Goal: Information Seeking & Learning: Learn about a topic

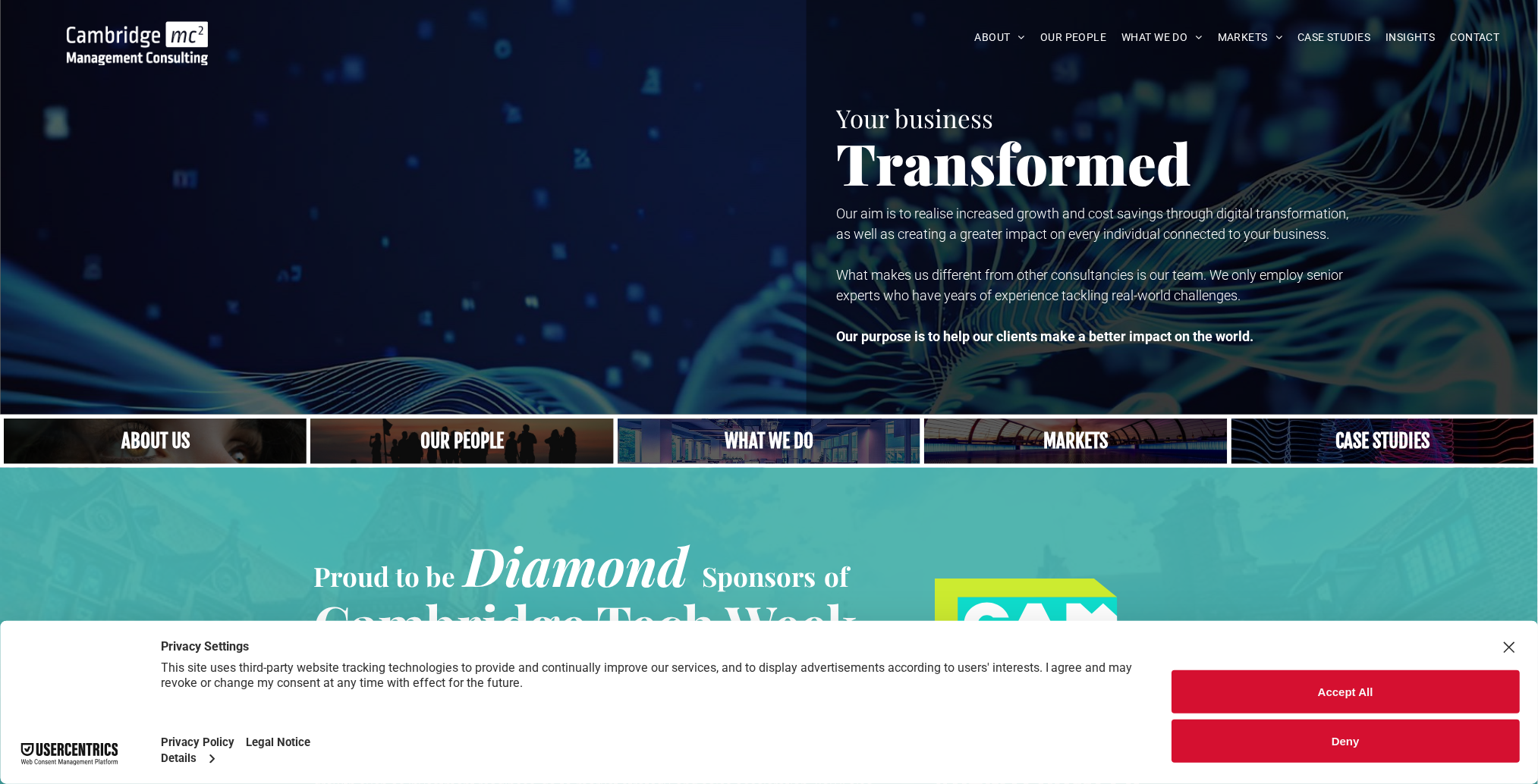
click at [790, 442] on link "A yoga teacher lifting his whole body off the ground in the peacock pose" at bounding box center [769, 441] width 321 height 48
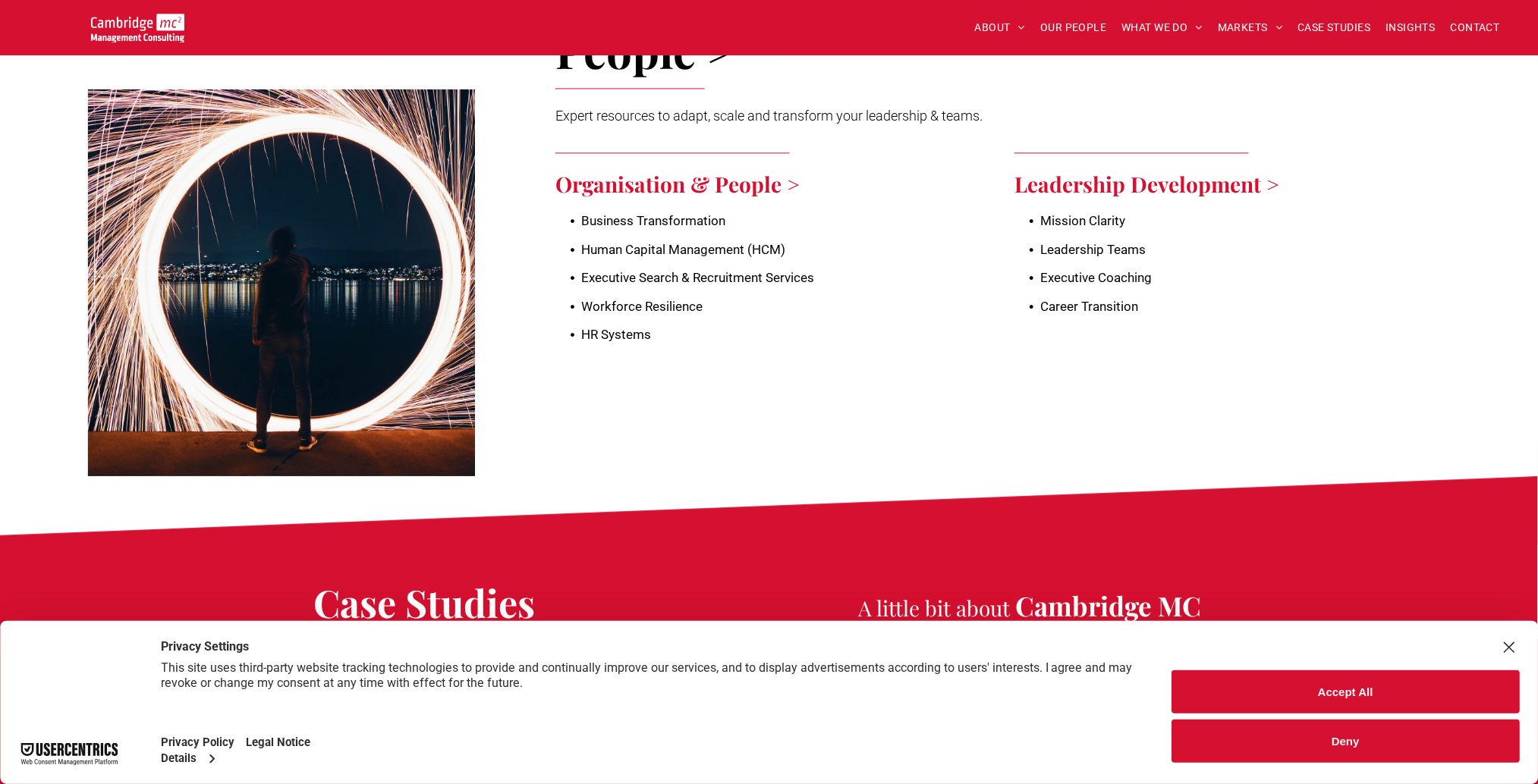
scroll to position [3337, 0]
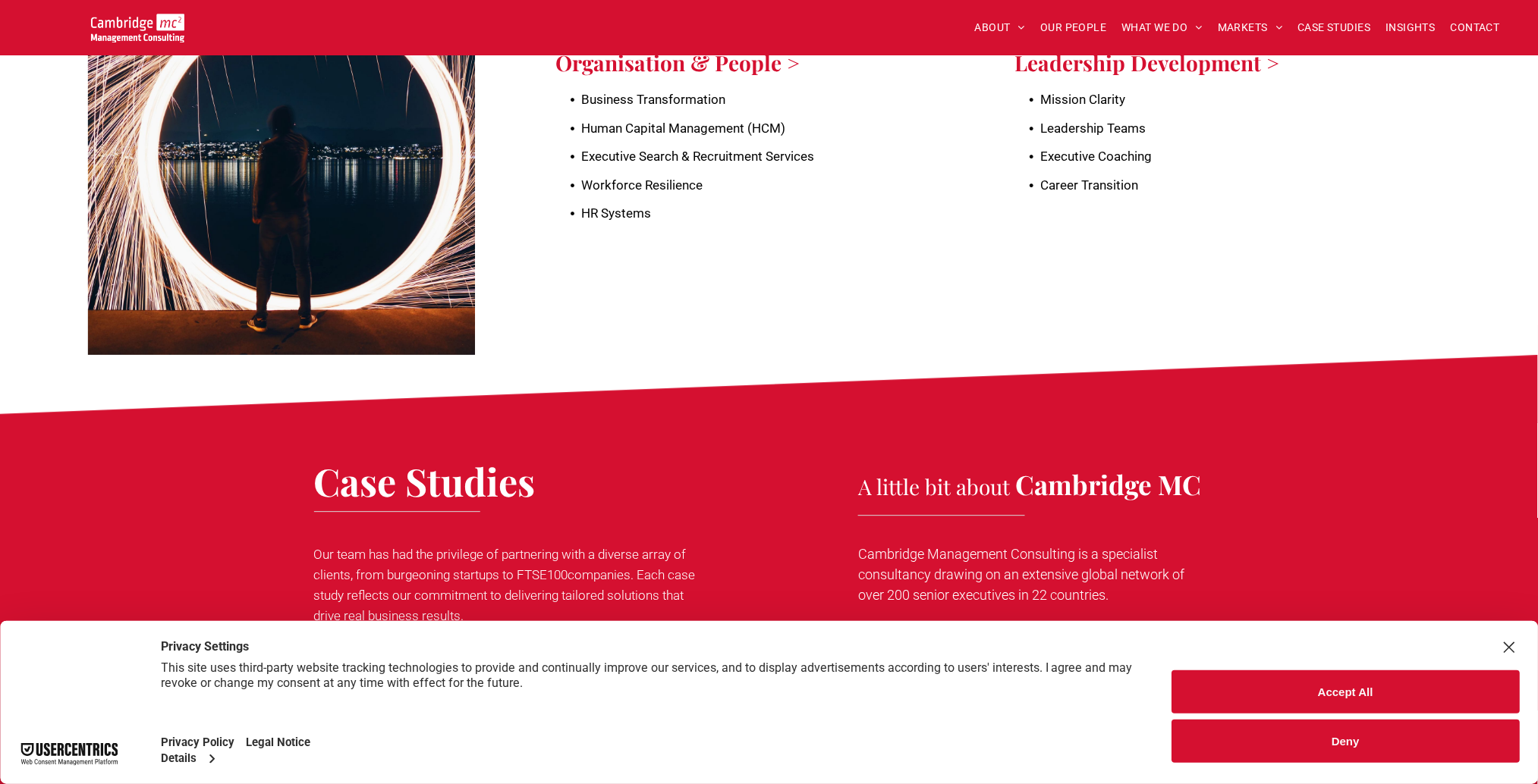
click at [1355, 749] on button "Deny" at bounding box center [1345, 741] width 348 height 43
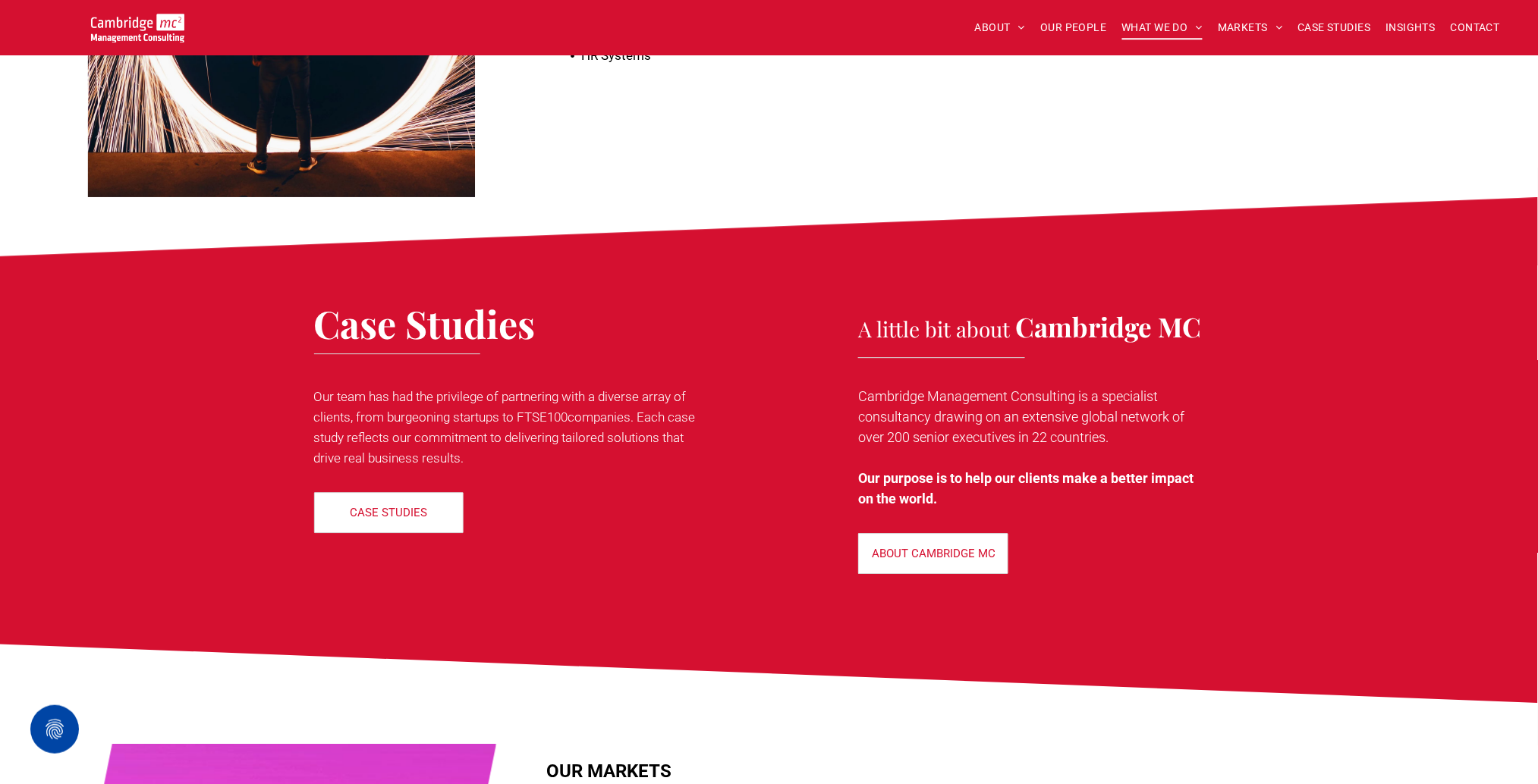
scroll to position [3539, 0]
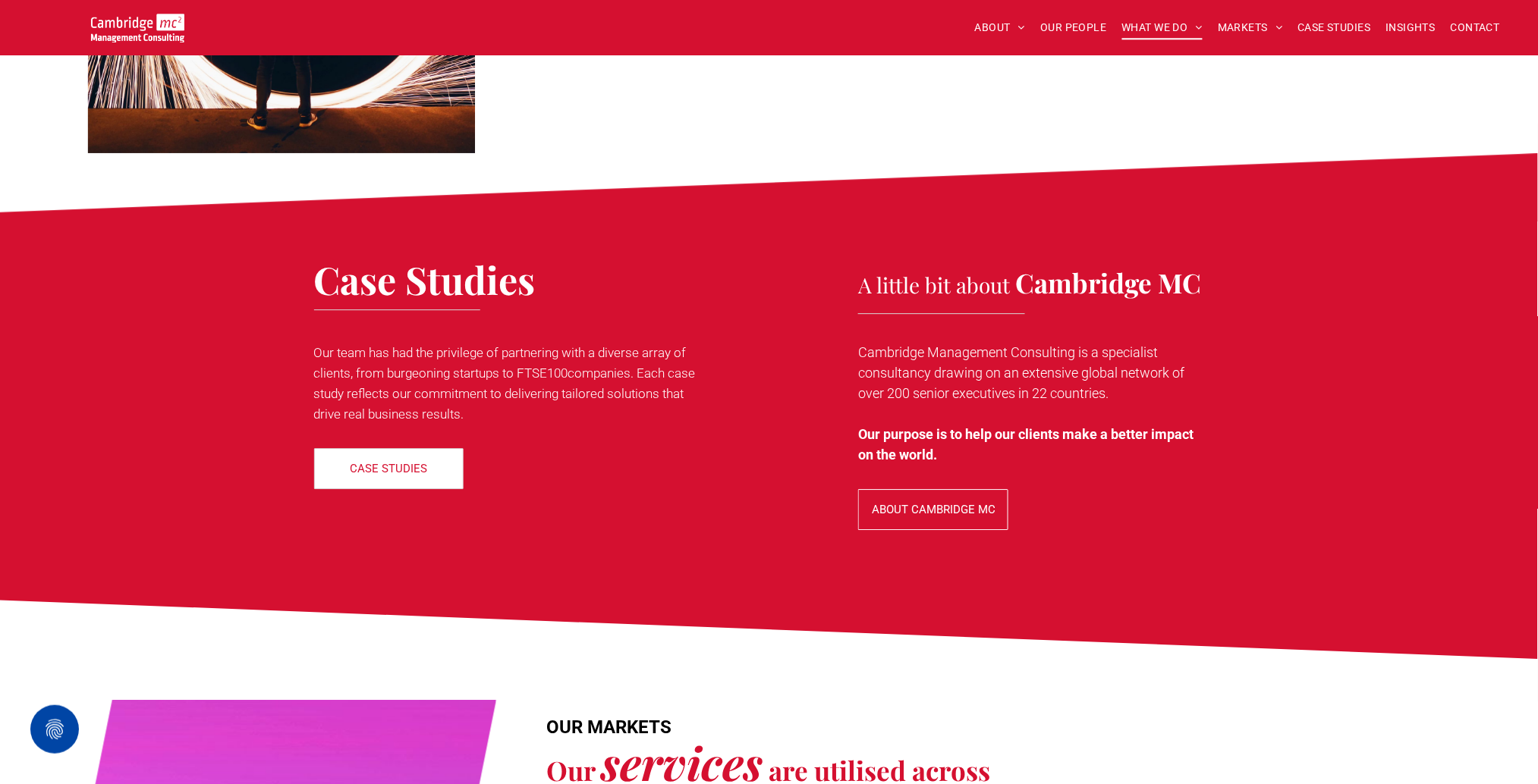
click at [934, 503] on p "ABOUT CAMBRIDGE MC" at bounding box center [934, 510] width 124 height 14
